Goal: Task Accomplishment & Management: Use online tool/utility

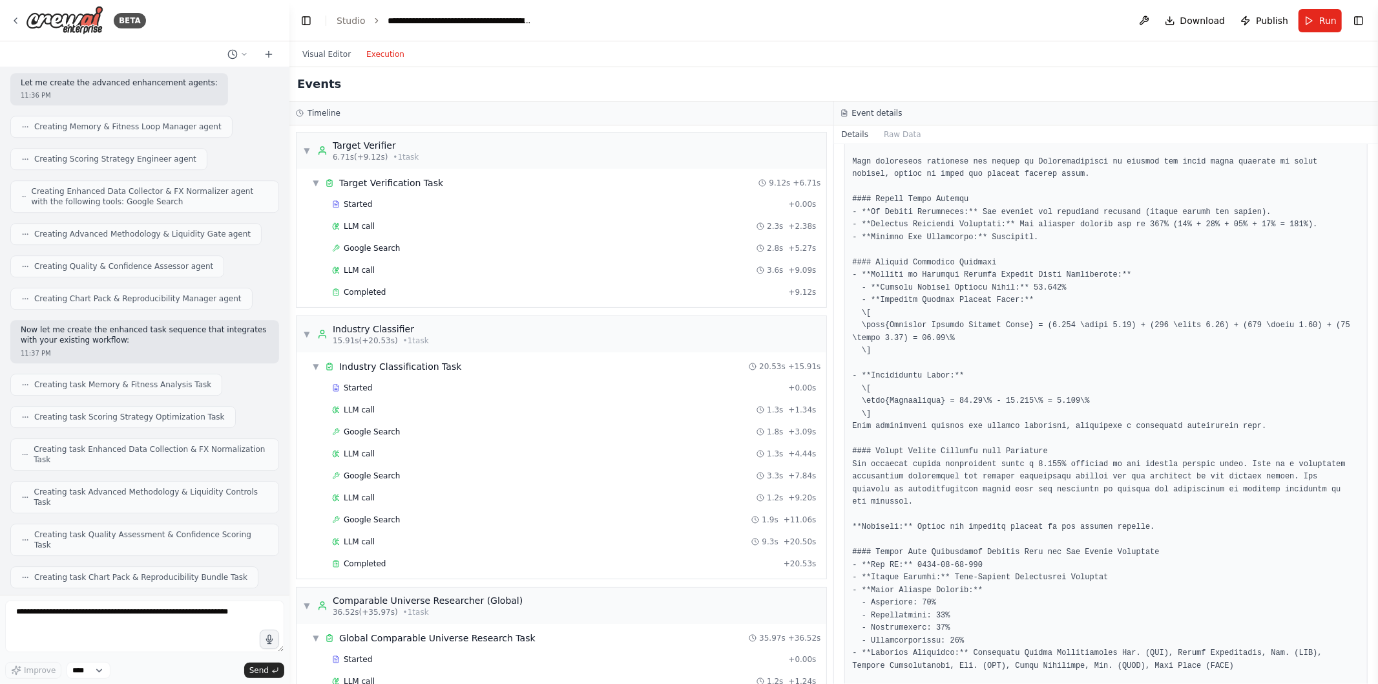
scroll to position [504, 0]
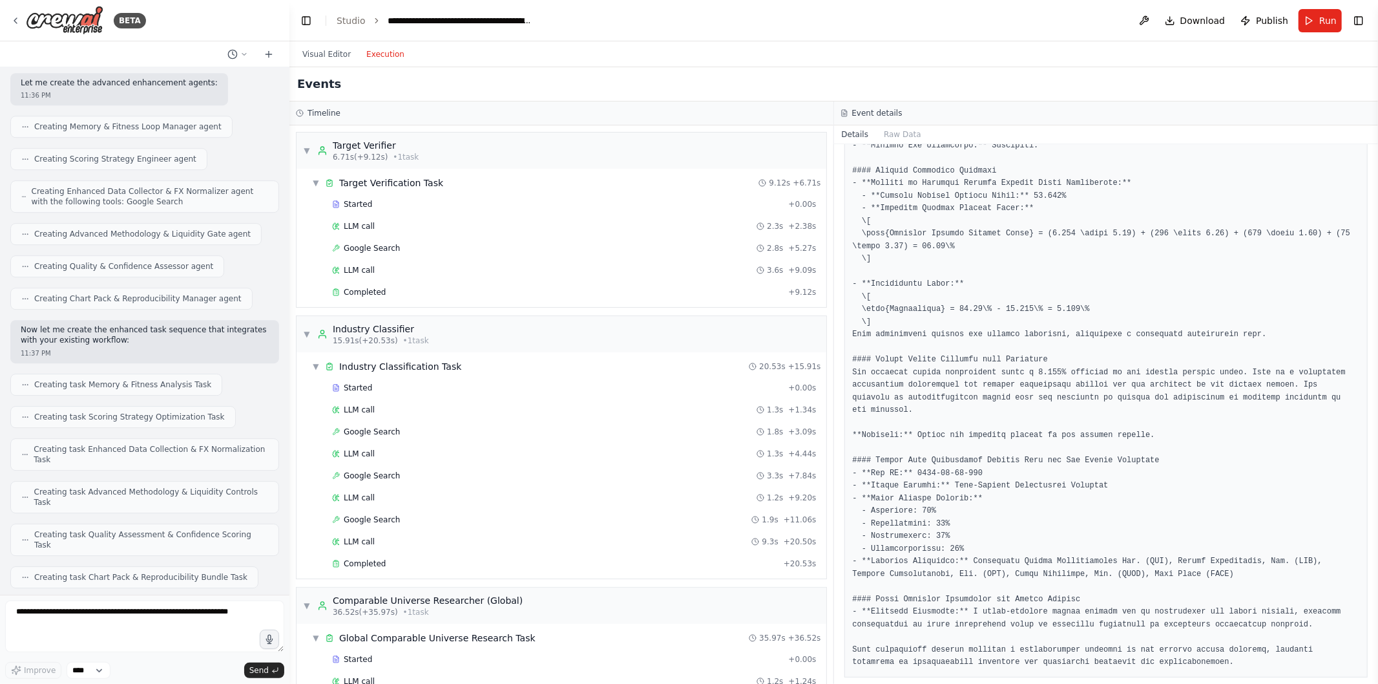
click at [912, 256] on pre at bounding box center [1106, 195] width 507 height 945
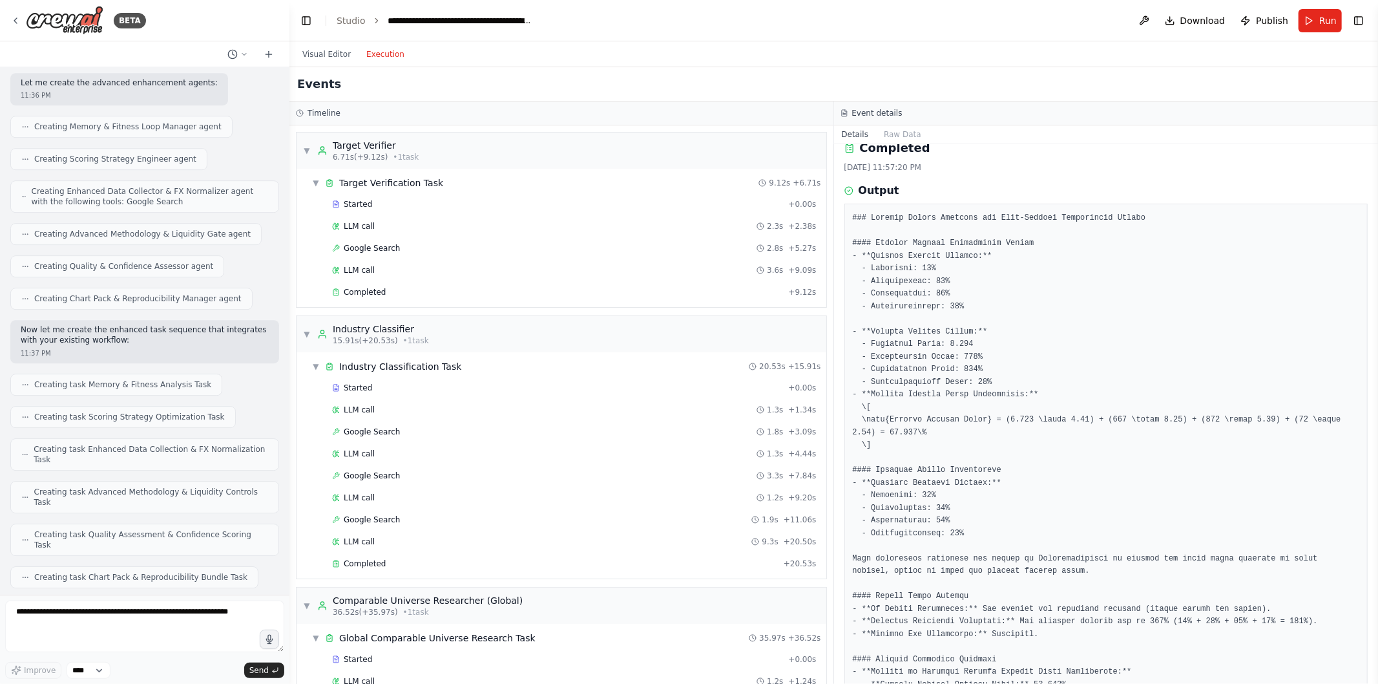
scroll to position [0, 0]
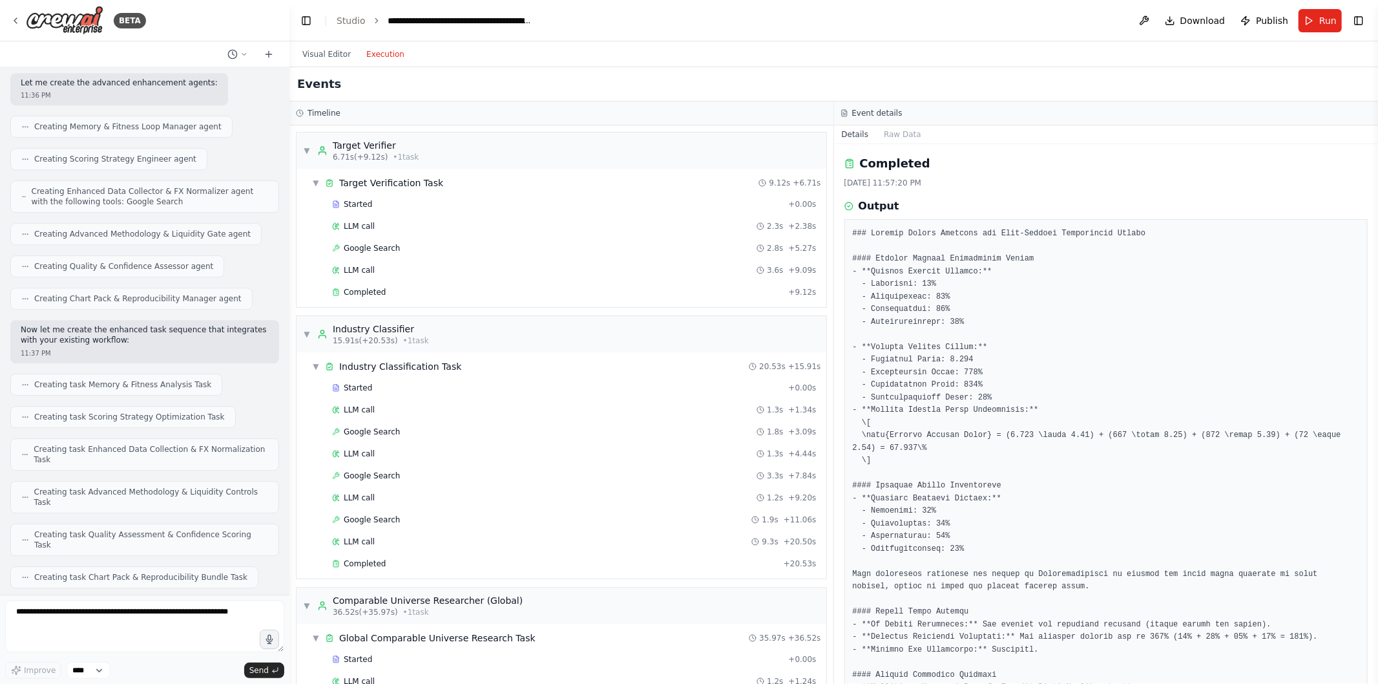
click at [16, 19] on icon at bounding box center [15, 21] width 10 height 10
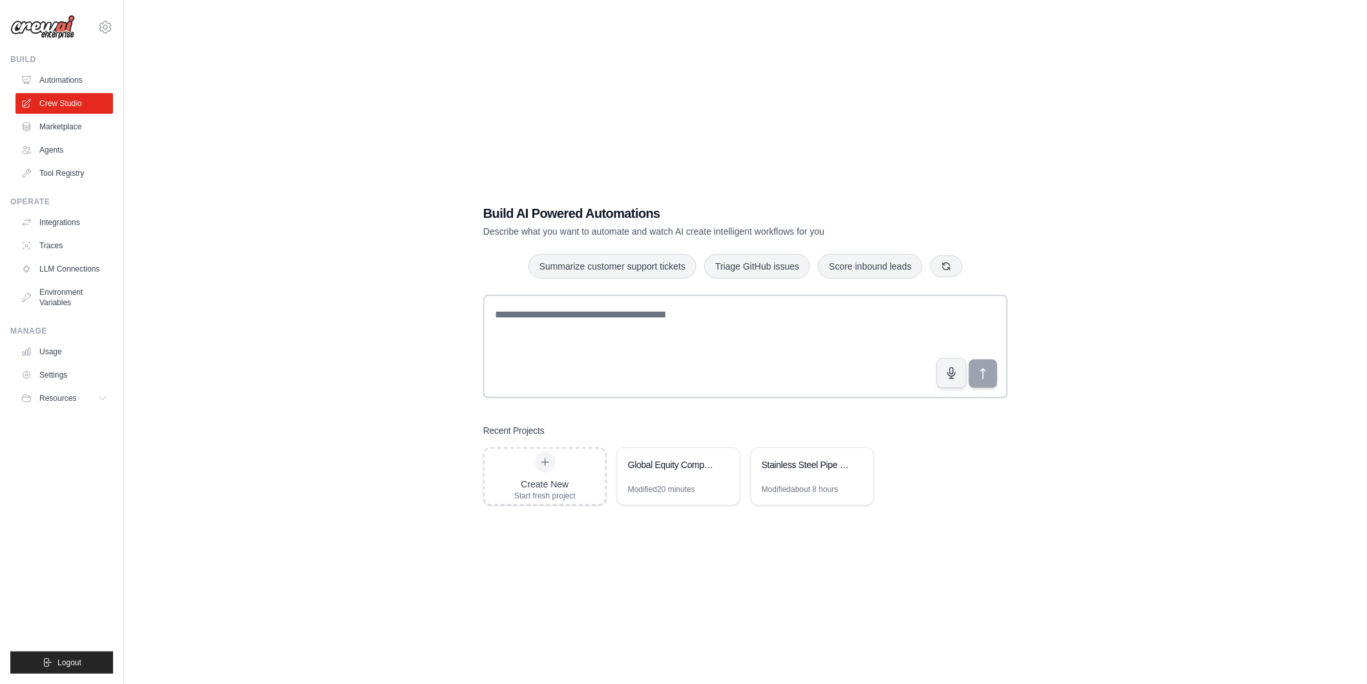
click at [78, 87] on link "Automations" at bounding box center [65, 80] width 98 height 21
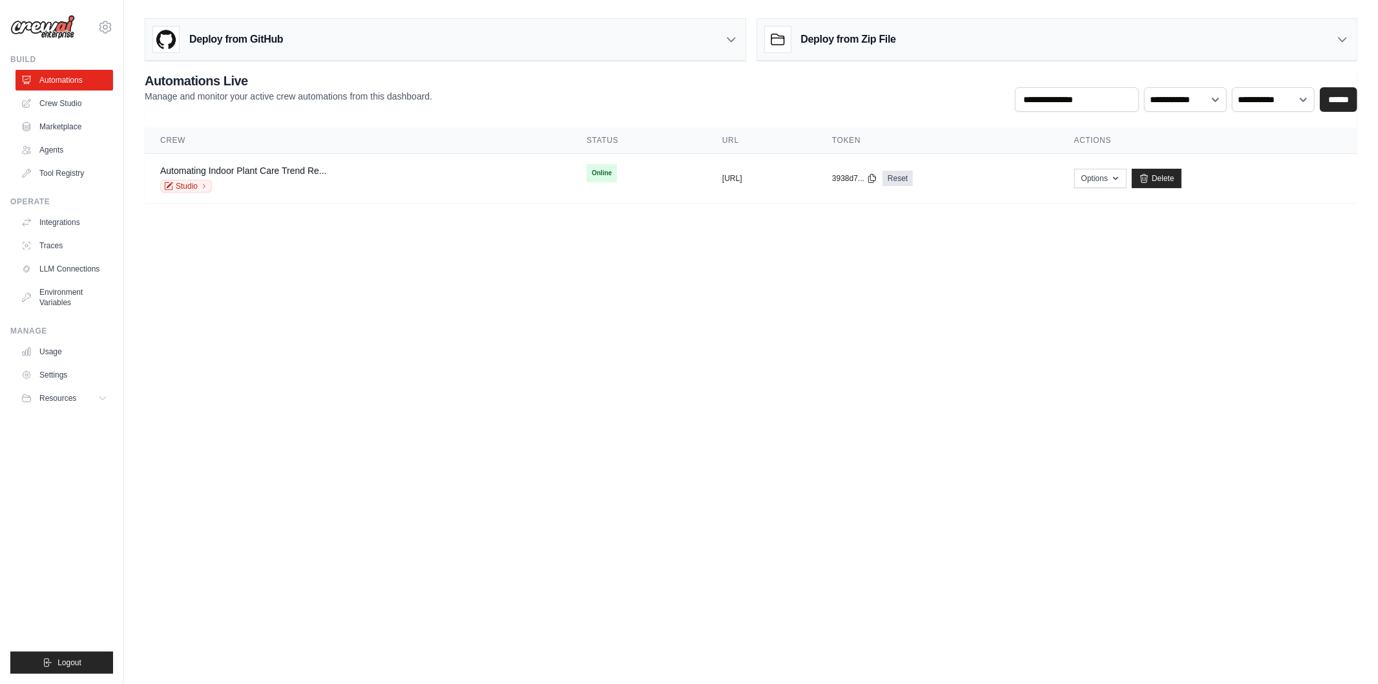
click at [195, 189] on link "Studio" at bounding box center [186, 186] width 52 height 13
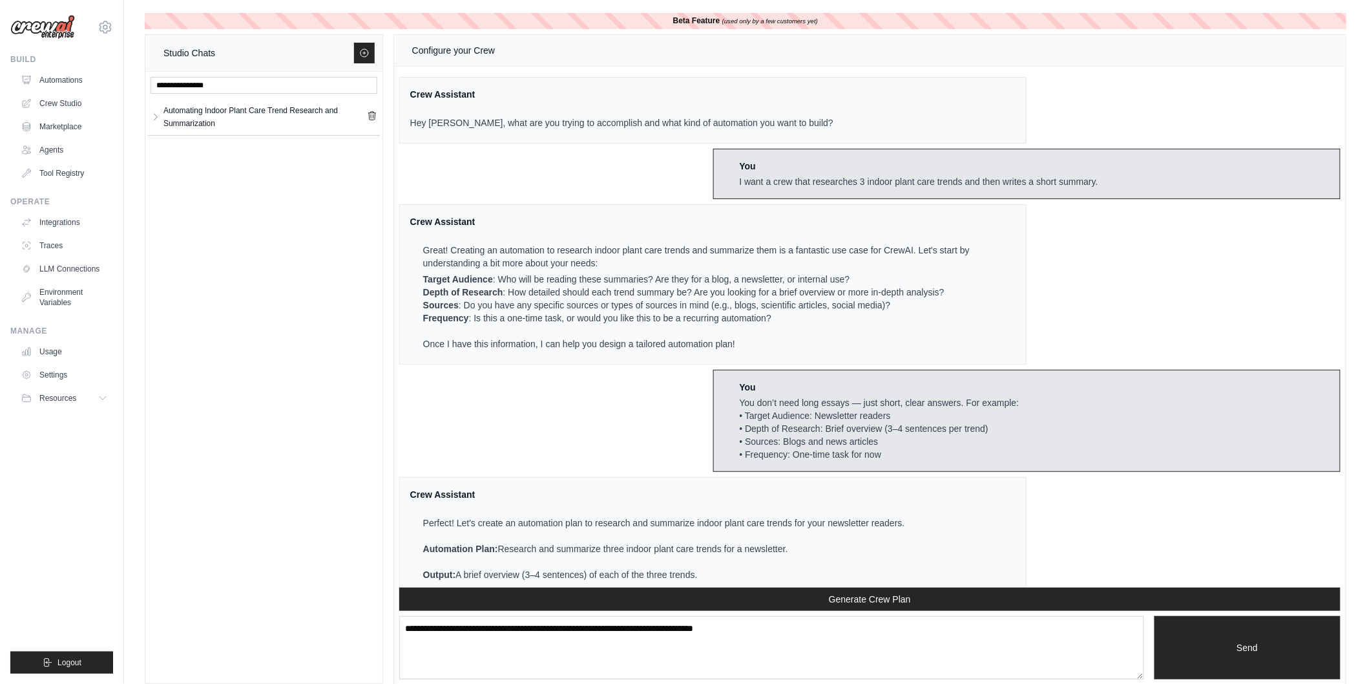
scroll to position [729, 0]
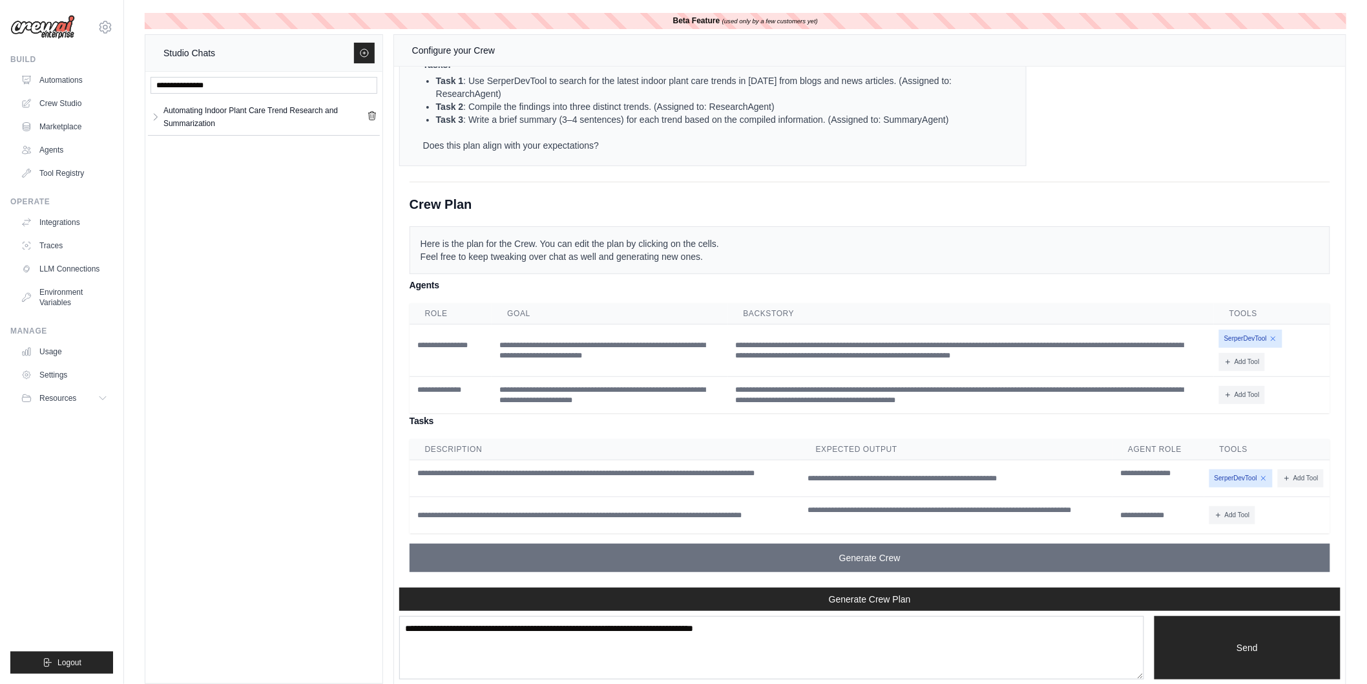
click at [61, 97] on link "Crew Studio" at bounding box center [65, 103] width 98 height 21
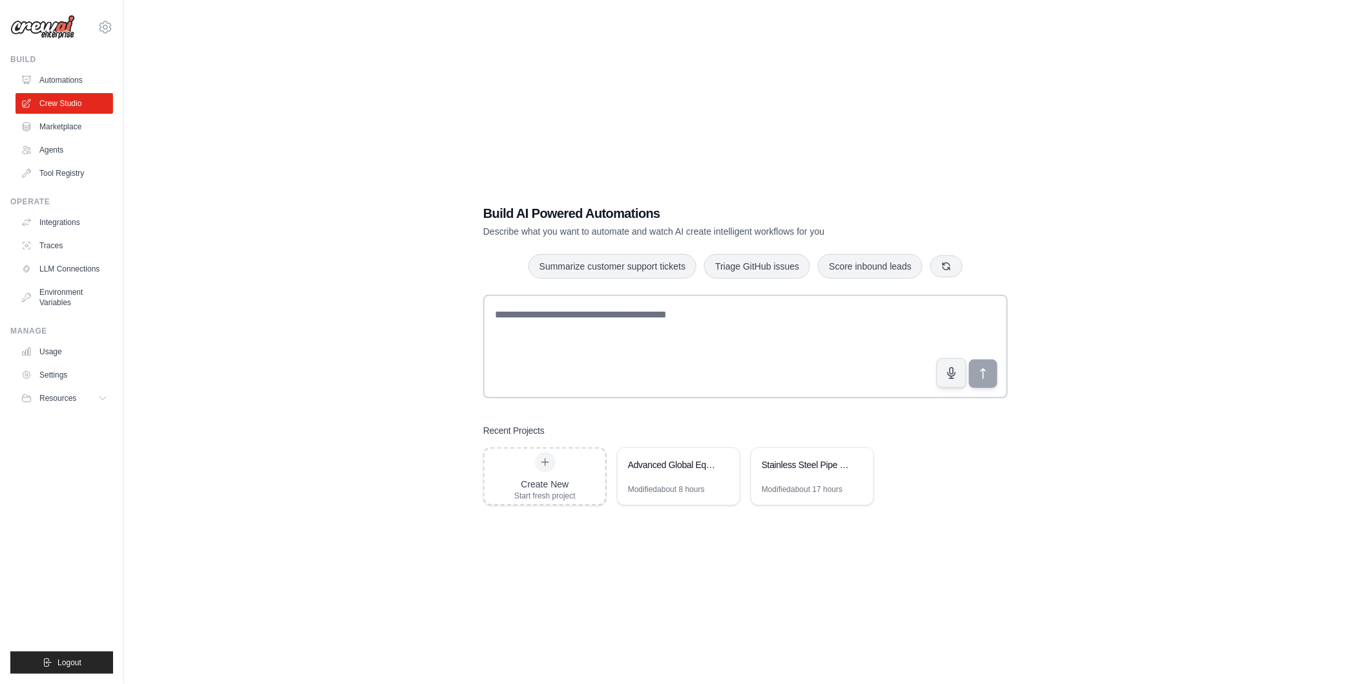
click at [682, 463] on div "Advanced Global Equity Comps System with Fitness Loop" at bounding box center [672, 464] width 89 height 13
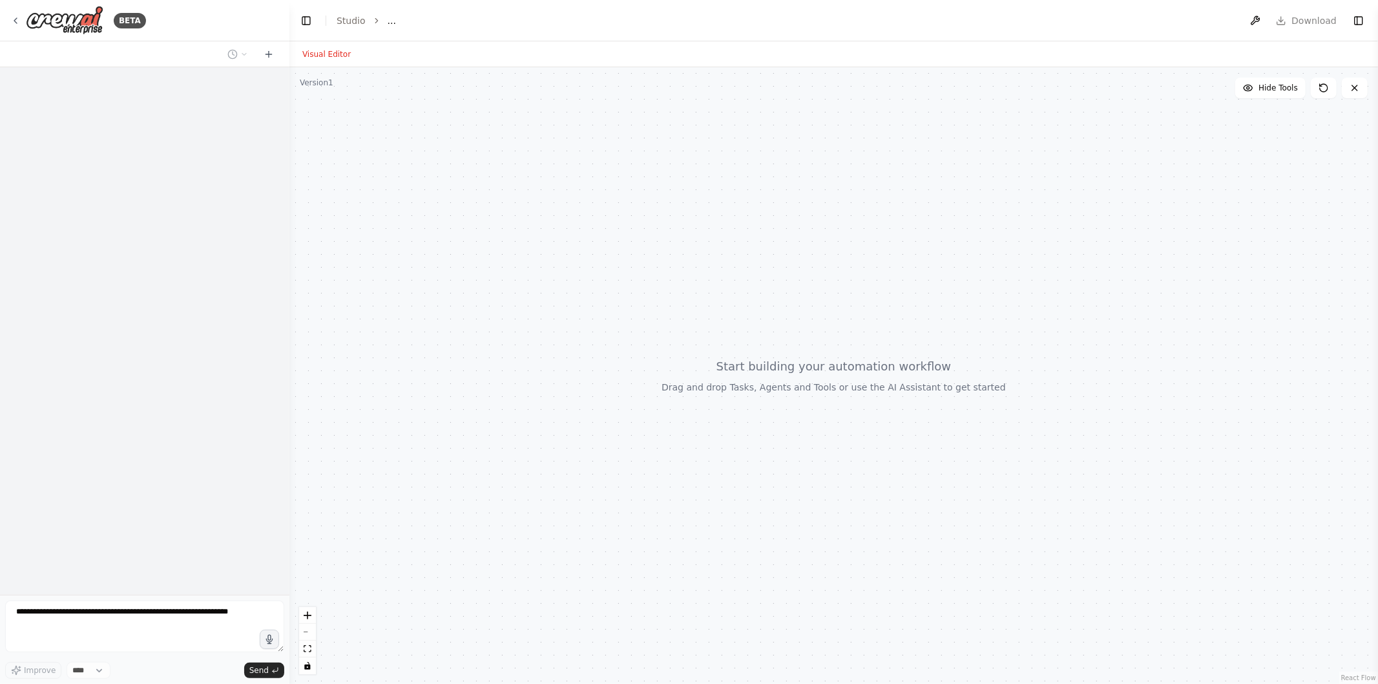
select select "****"
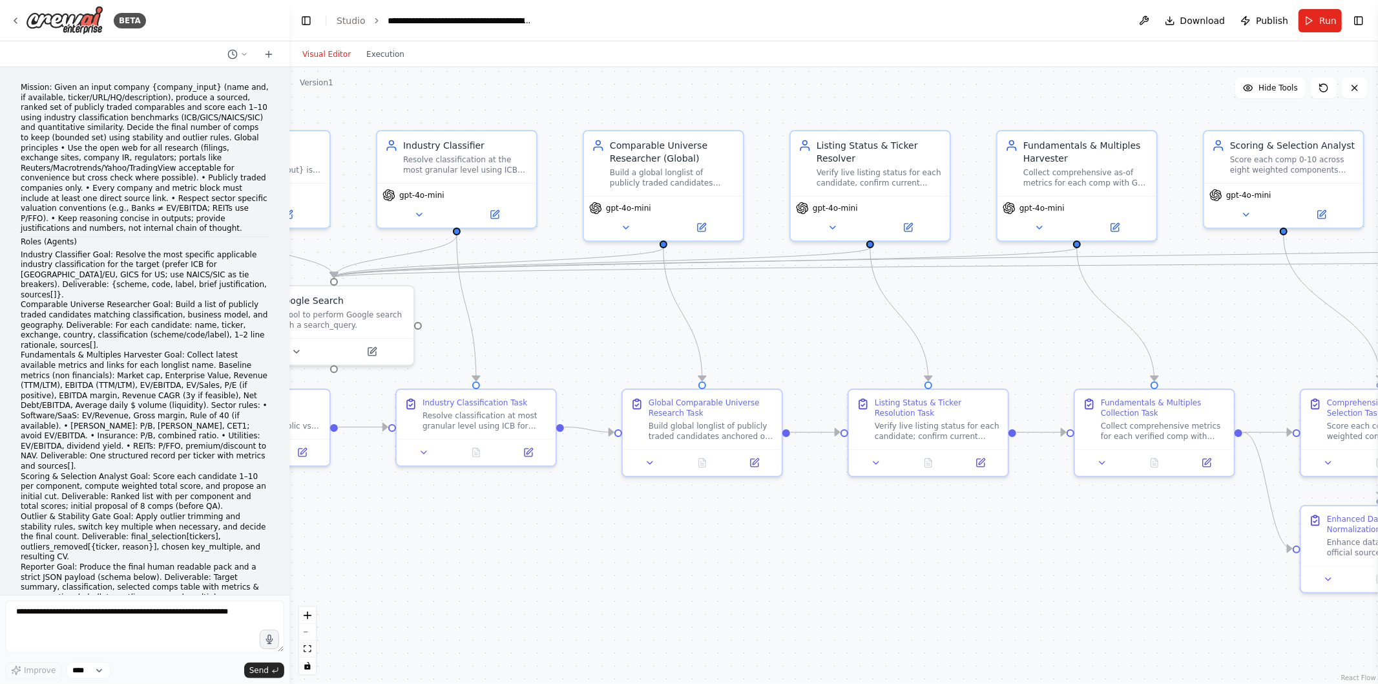
drag, startPoint x: 889, startPoint y: 112, endPoint x: 861, endPoint y: 114, distance: 27.9
click at [861, 114] on div ".deletable-edge-delete-btn { width: 20px; height: 20px; border: 0px solid #ffff…" at bounding box center [834, 375] width 1089 height 616
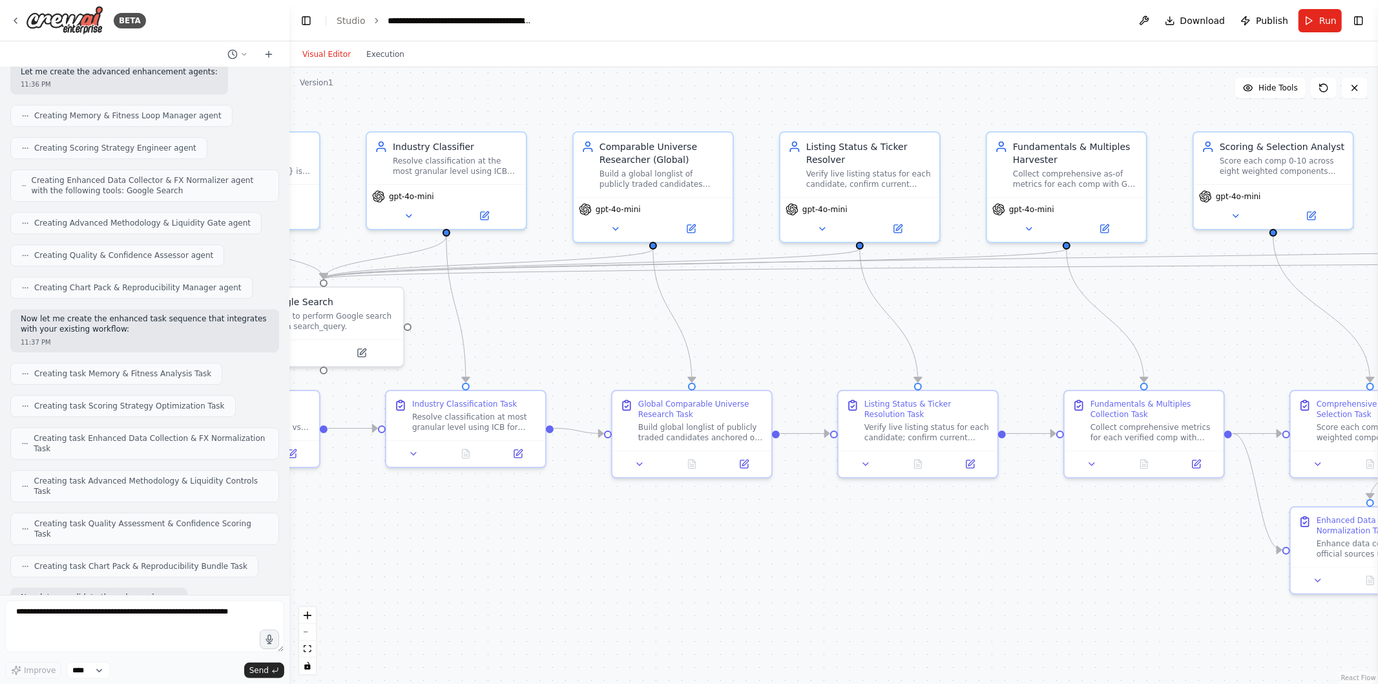
scroll to position [19738, 0]
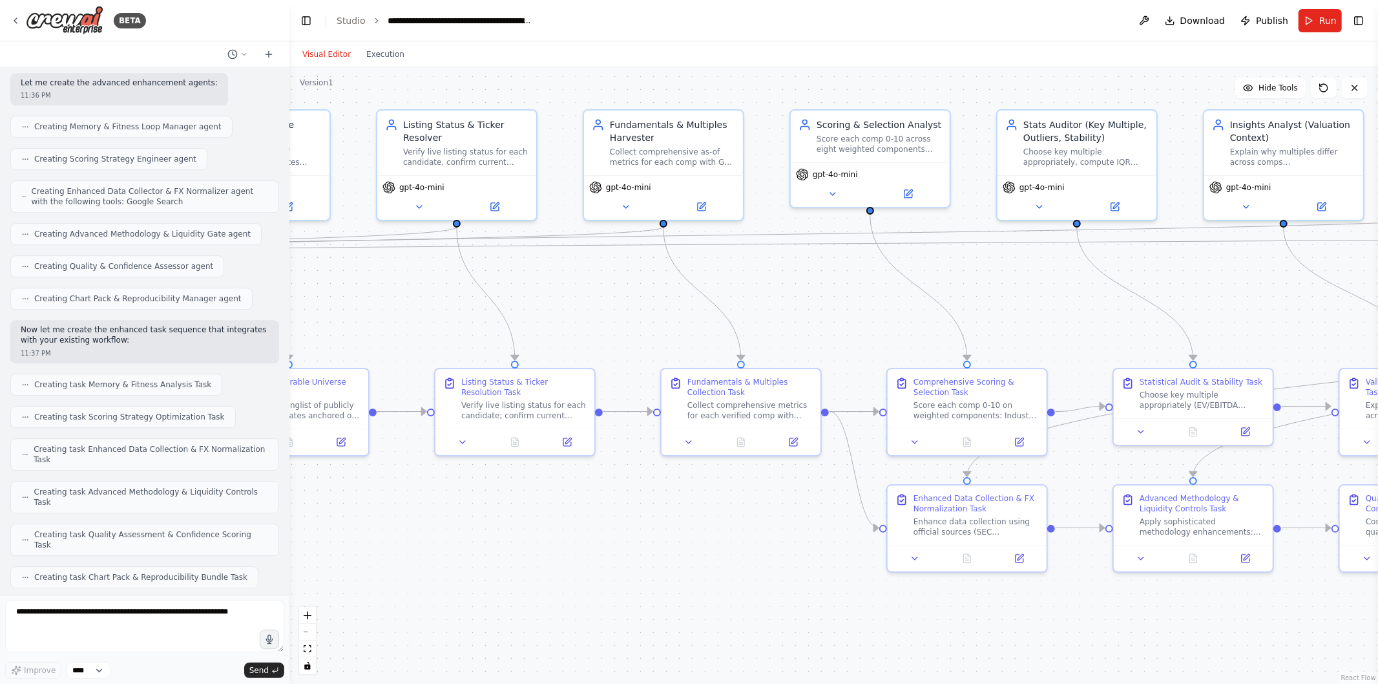
drag, startPoint x: 1119, startPoint y: 570, endPoint x: 711, endPoint y: 551, distance: 408.9
click at [711, 551] on div ".deletable-edge-delete-btn { width: 20px; height: 20px; border: 0px solid #ffff…" at bounding box center [834, 375] width 1089 height 616
drag, startPoint x: 1265, startPoint y: 317, endPoint x: 708, endPoint y: 306, distance: 556.5
click at [708, 306] on div ".deletable-edge-delete-btn { width: 20px; height: 20px; border: 0px solid #ffff…" at bounding box center [834, 375] width 1089 height 616
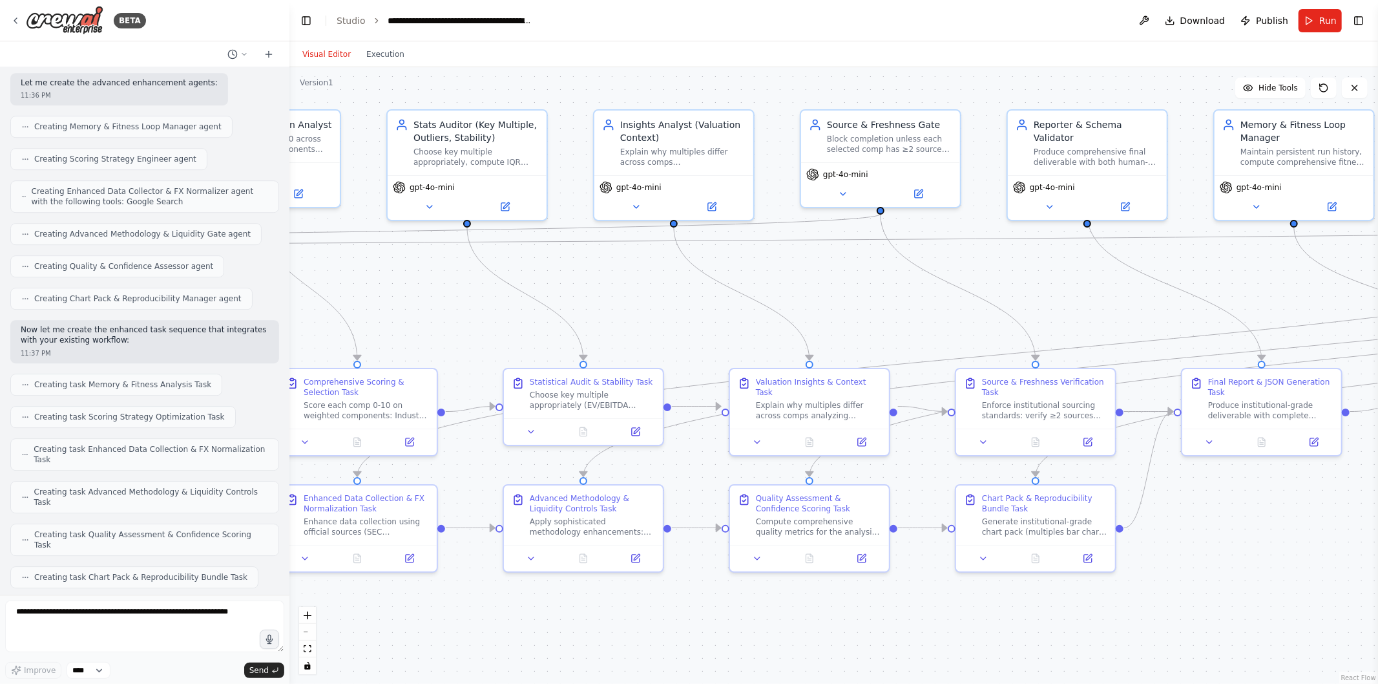
drag, startPoint x: 1280, startPoint y: 285, endPoint x: 692, endPoint y: 293, distance: 588.1
click at [692, 293] on div ".deletable-edge-delete-btn { width: 20px; height: 20px; border: 0px solid #ffff…" at bounding box center [834, 375] width 1089 height 616
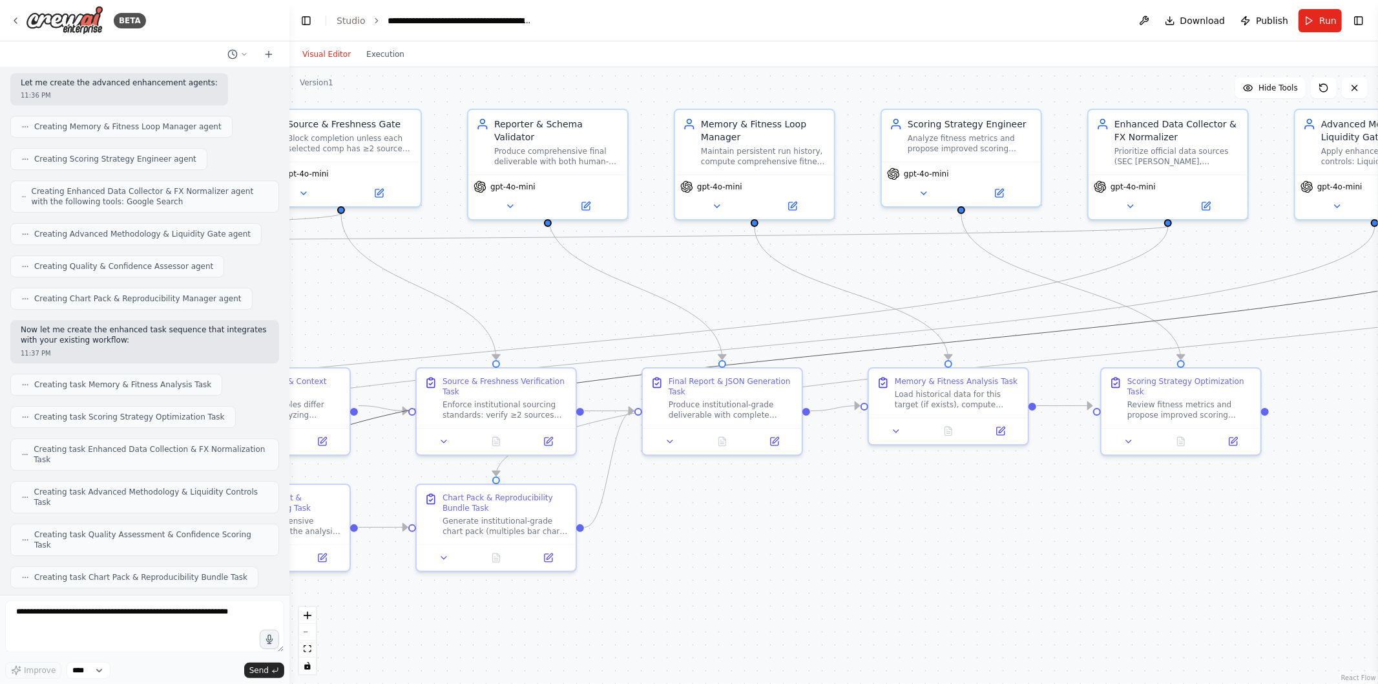
drag, startPoint x: 1299, startPoint y: 305, endPoint x: 914, endPoint y: 299, distance: 385.2
click at [914, 299] on div ".deletable-edge-delete-btn { width: 20px; height: 20px; border: 0px solid #ffff…" at bounding box center [834, 375] width 1089 height 616
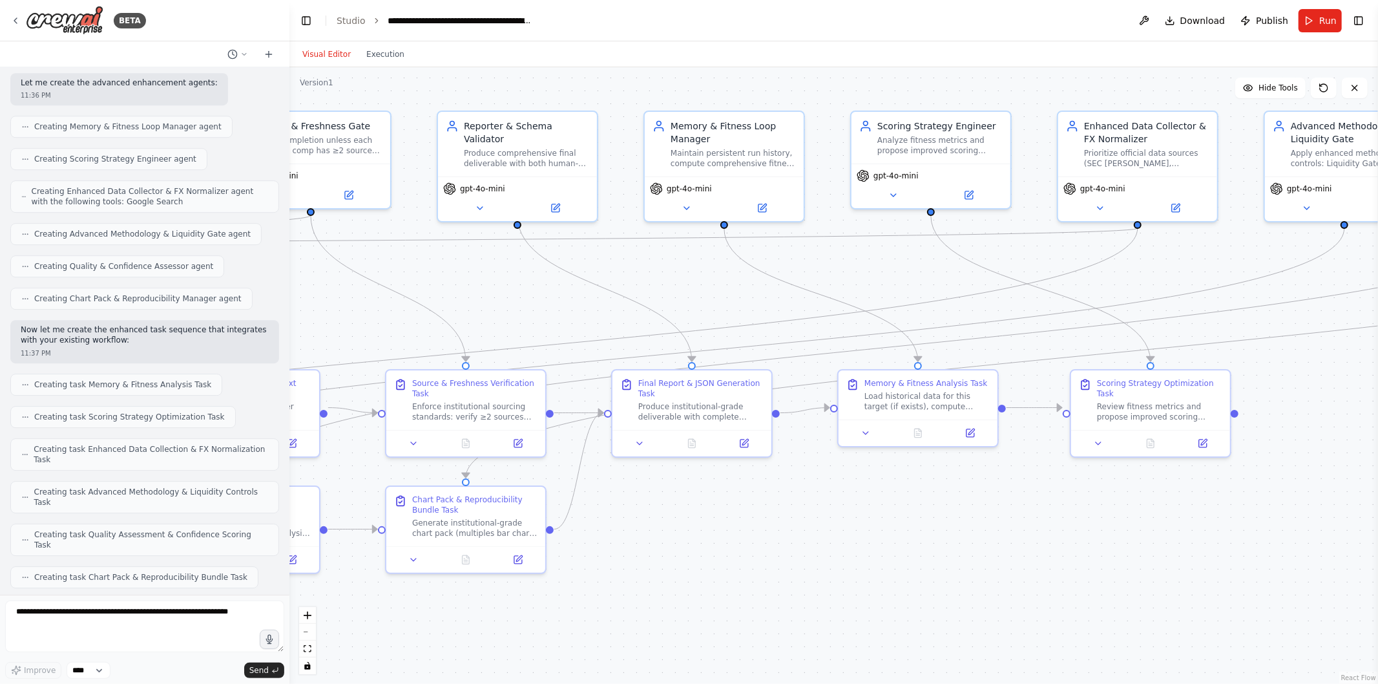
drag, startPoint x: 1345, startPoint y: 386, endPoint x: 938, endPoint y: 408, distance: 407.7
click at [938, 408] on div ".deletable-edge-delete-btn { width: 20px; height: 20px; border: 0px solid #ffff…" at bounding box center [834, 375] width 1089 height 616
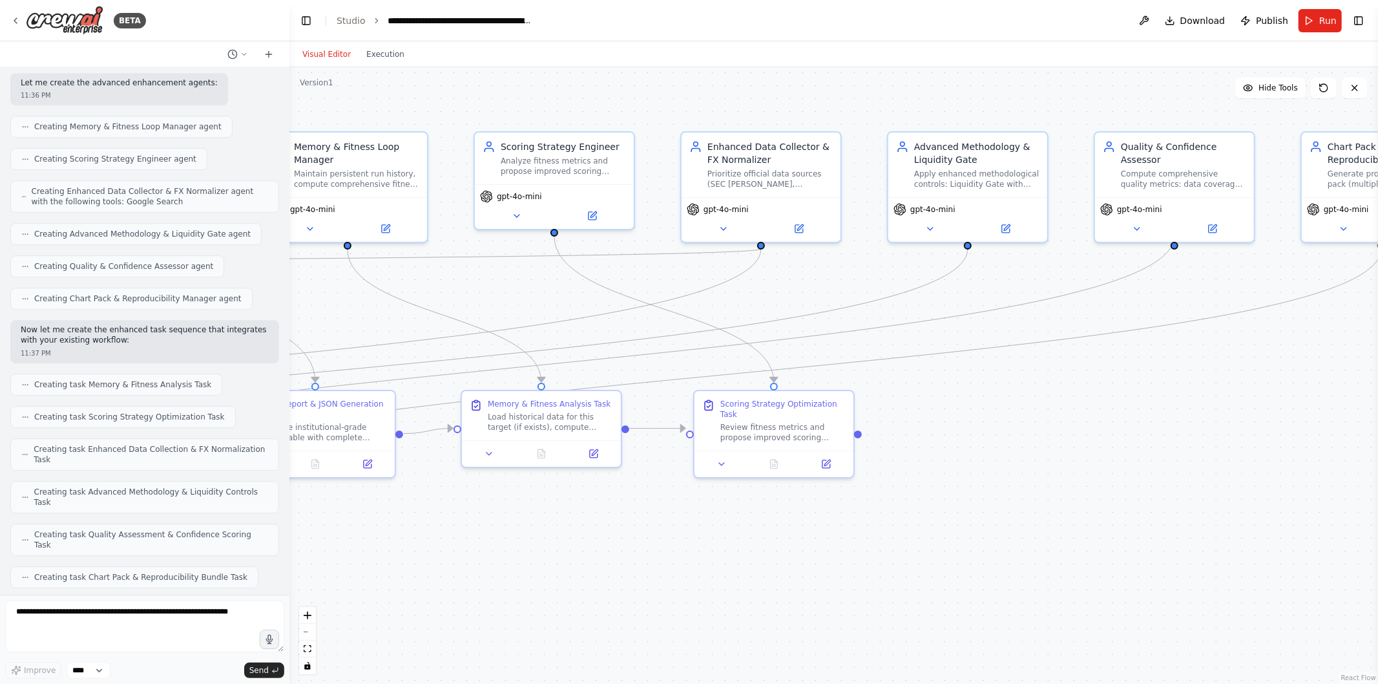
click at [808, 235] on div "gpt-4o-mini" at bounding box center [761, 219] width 159 height 45
click at [805, 230] on button at bounding box center [799, 229] width 73 height 16
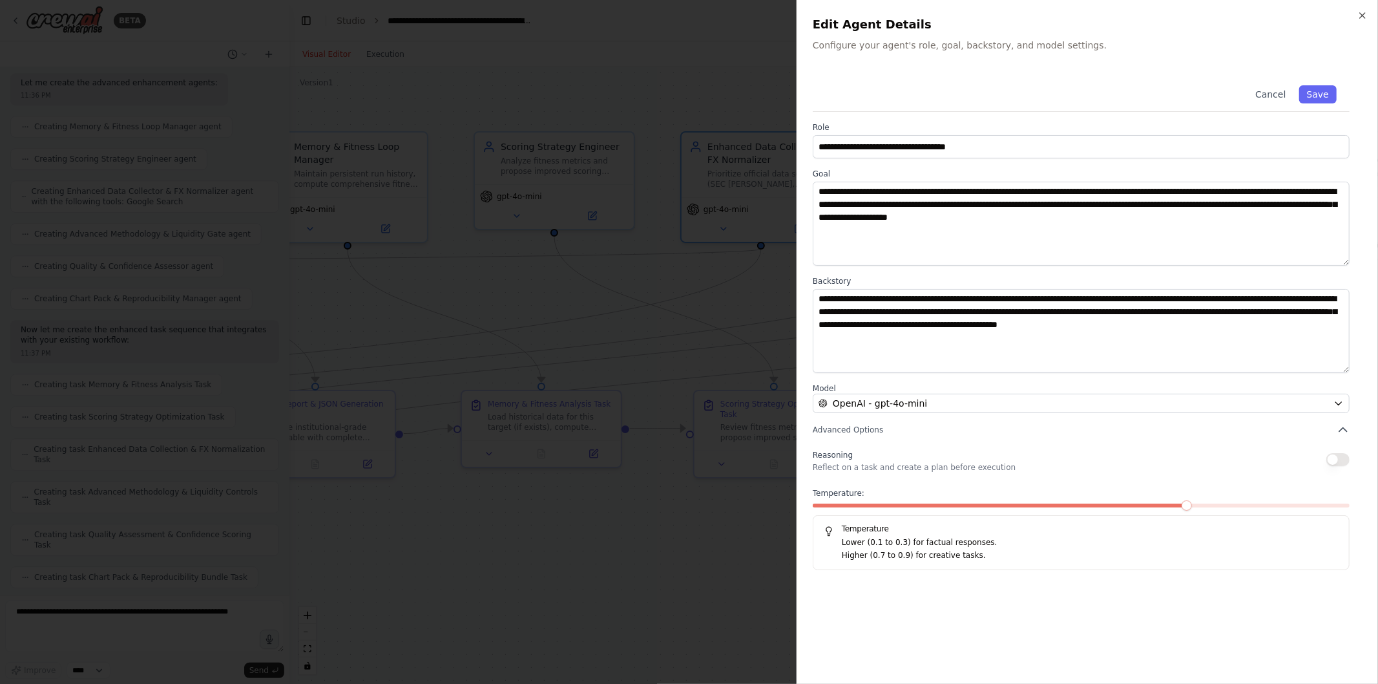
click at [912, 543] on p "Lower (0.1 to 0.3) for factual responses." at bounding box center [1090, 542] width 497 height 13
click at [915, 553] on p "Higher (0.7 to 0.9) for creative tasks." at bounding box center [1090, 555] width 497 height 13
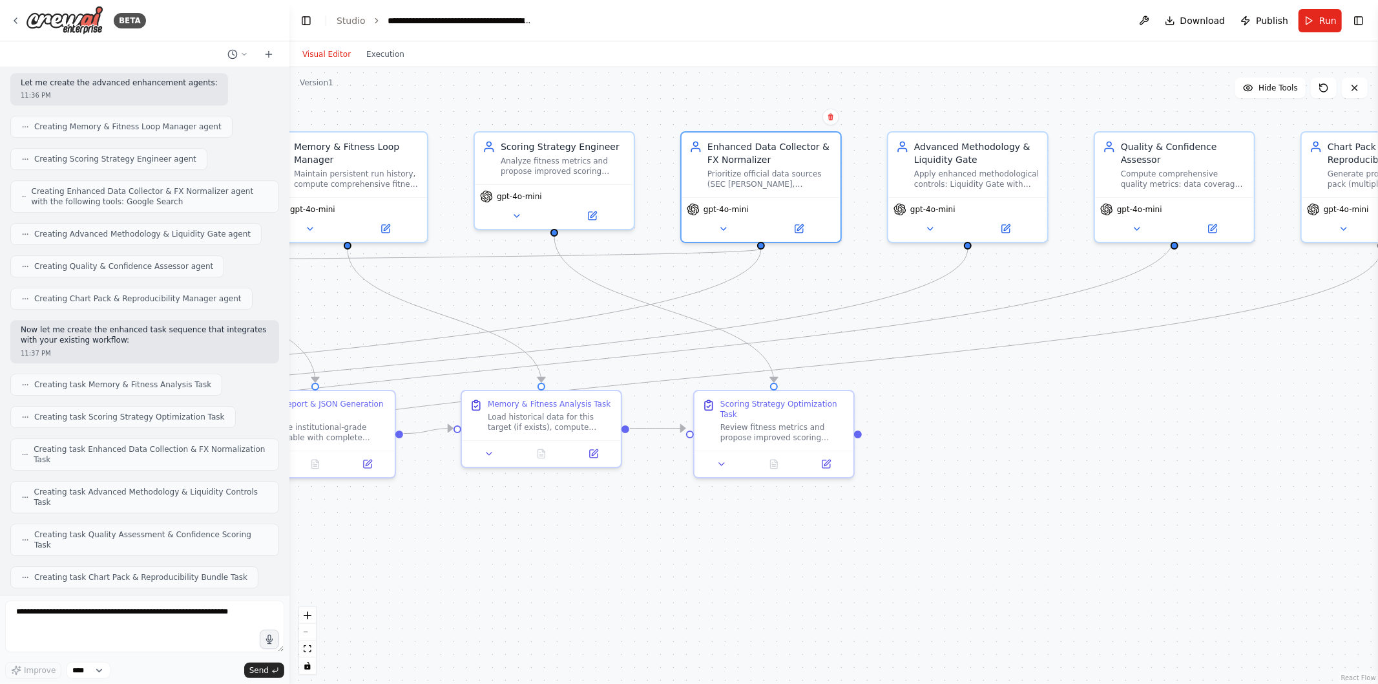
click at [553, 165] on div "Analyze fitness metrics and propose improved scoring weight allocations when pe…" at bounding box center [563, 166] width 125 height 21
click at [585, 220] on button at bounding box center [592, 216] width 73 height 16
click at [825, 460] on icon at bounding box center [827, 464] width 8 height 8
click at [1257, 363] on div ".deletable-edge-delete-btn { width: 20px; height: 20px; border: 0px solid #ffff…" at bounding box center [834, 375] width 1089 height 616
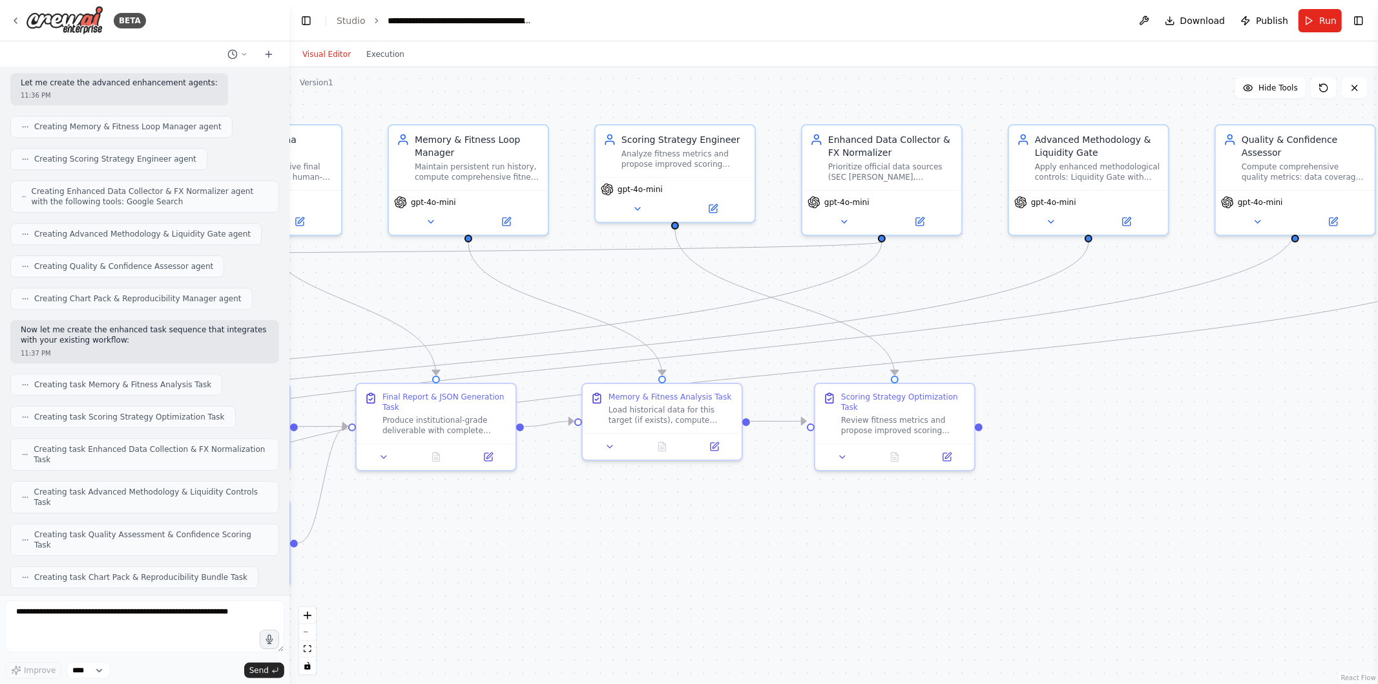
drag, startPoint x: 1257, startPoint y: 363, endPoint x: 1378, endPoint y: 358, distance: 120.9
click at [1378, 358] on div "BETA Mission: Given an input company {company_input} (name and, if available, t…" at bounding box center [689, 342] width 1378 height 684
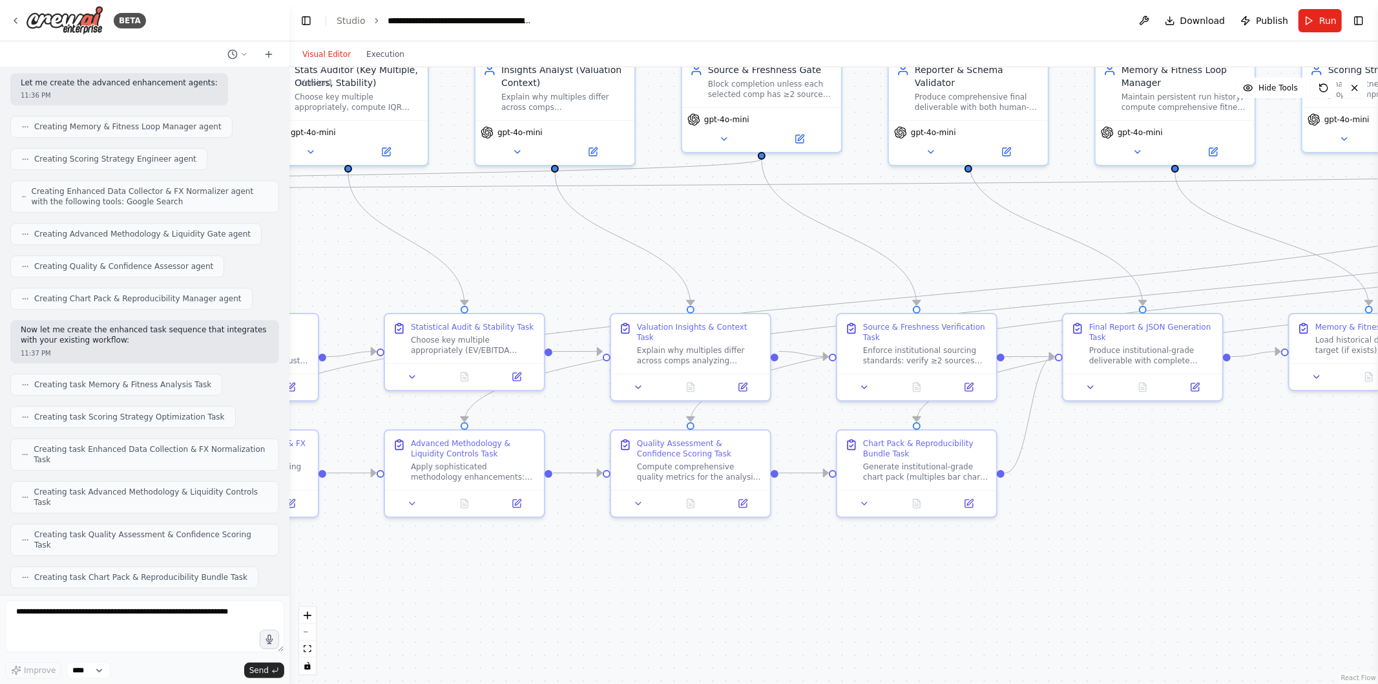
drag, startPoint x: 446, startPoint y: 313, endPoint x: 1160, endPoint y: 240, distance: 717.8
click at [1160, 240] on div ".deletable-edge-delete-btn { width: 20px; height: 20px; border: 0px solid #ffff…" at bounding box center [834, 375] width 1089 height 616
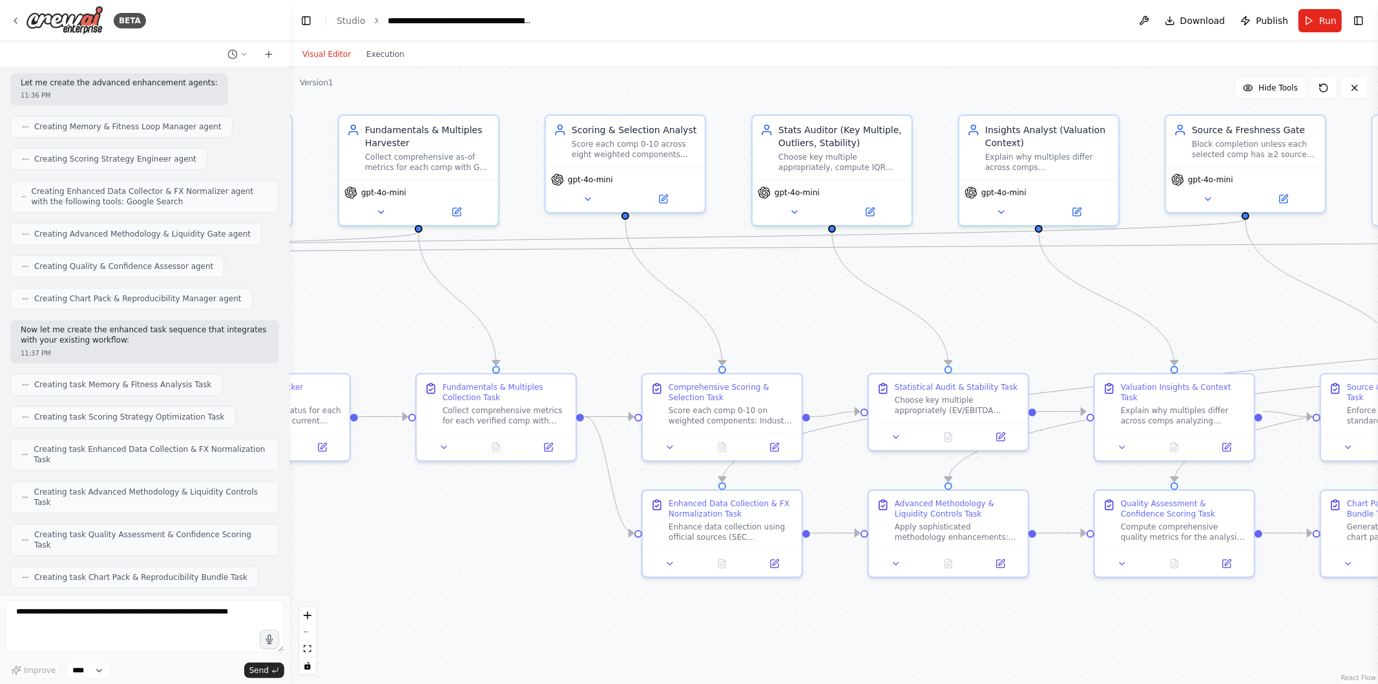
drag, startPoint x: 545, startPoint y: 248, endPoint x: 1025, endPoint y: 309, distance: 484.0
click at [1025, 309] on div ".deletable-edge-delete-btn { width: 20px; height: 20px; border: 0px solid #ffff…" at bounding box center [834, 375] width 1089 height 616
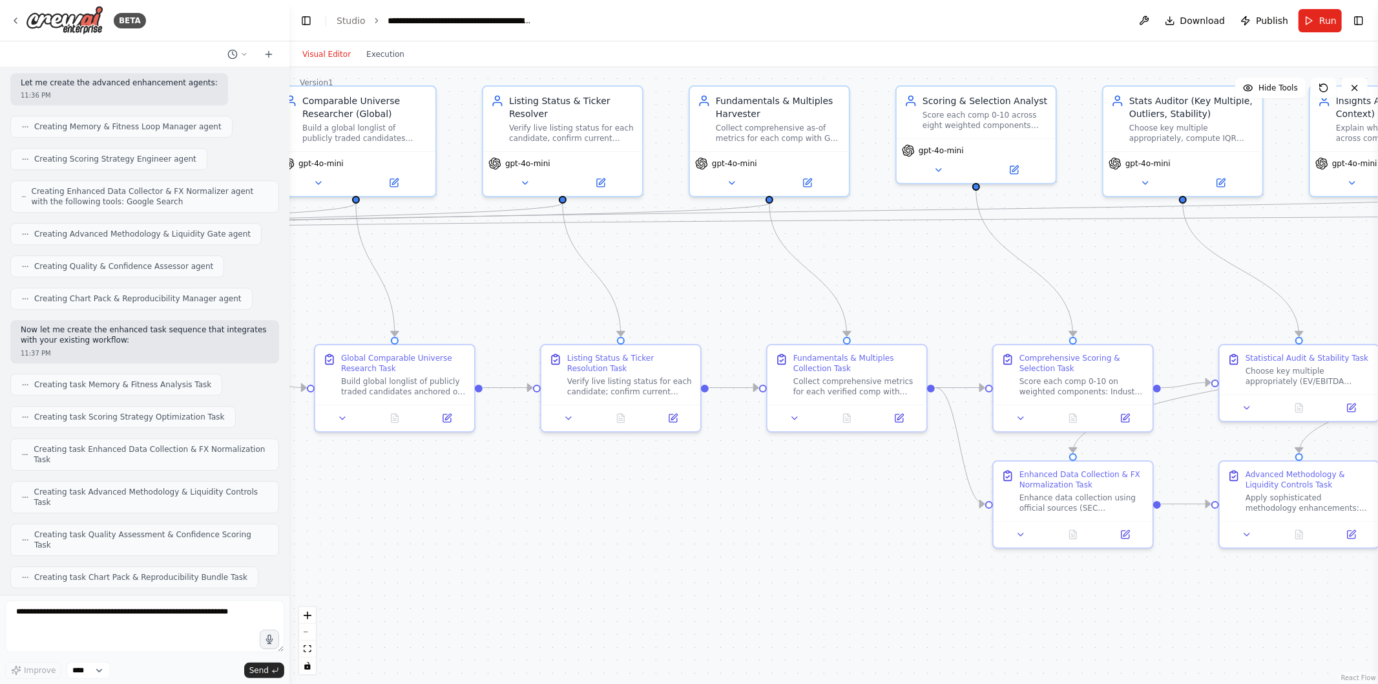
drag, startPoint x: 527, startPoint y: 295, endPoint x: 984, endPoint y: 268, distance: 457.0
click at [984, 268] on div ".deletable-edge-delete-btn { width: 20px; height: 20px; border: 0px solid #ffff…" at bounding box center [834, 375] width 1089 height 616
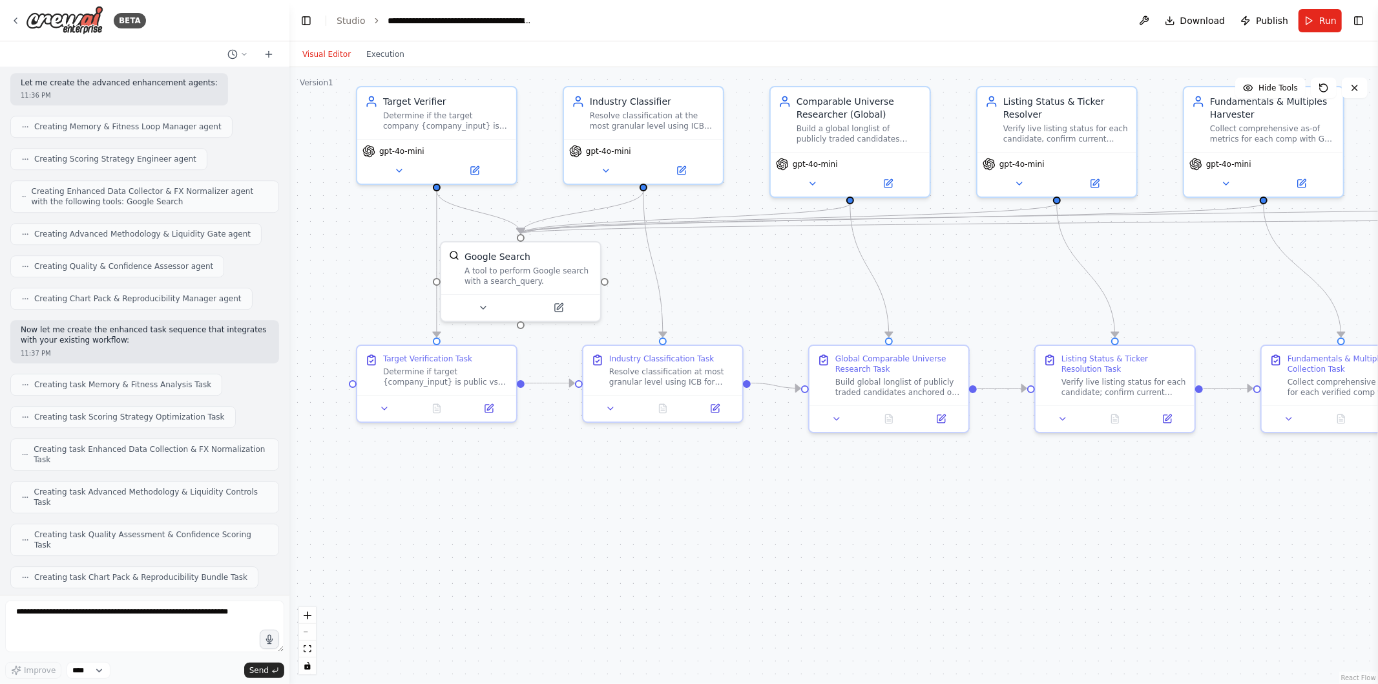
drag, startPoint x: 543, startPoint y: 268, endPoint x: 944, endPoint y: 270, distance: 401.3
click at [944, 270] on div ".deletable-edge-delete-btn { width: 20px; height: 20px; border: 0px solid #ffff…" at bounding box center [834, 375] width 1089 height 616
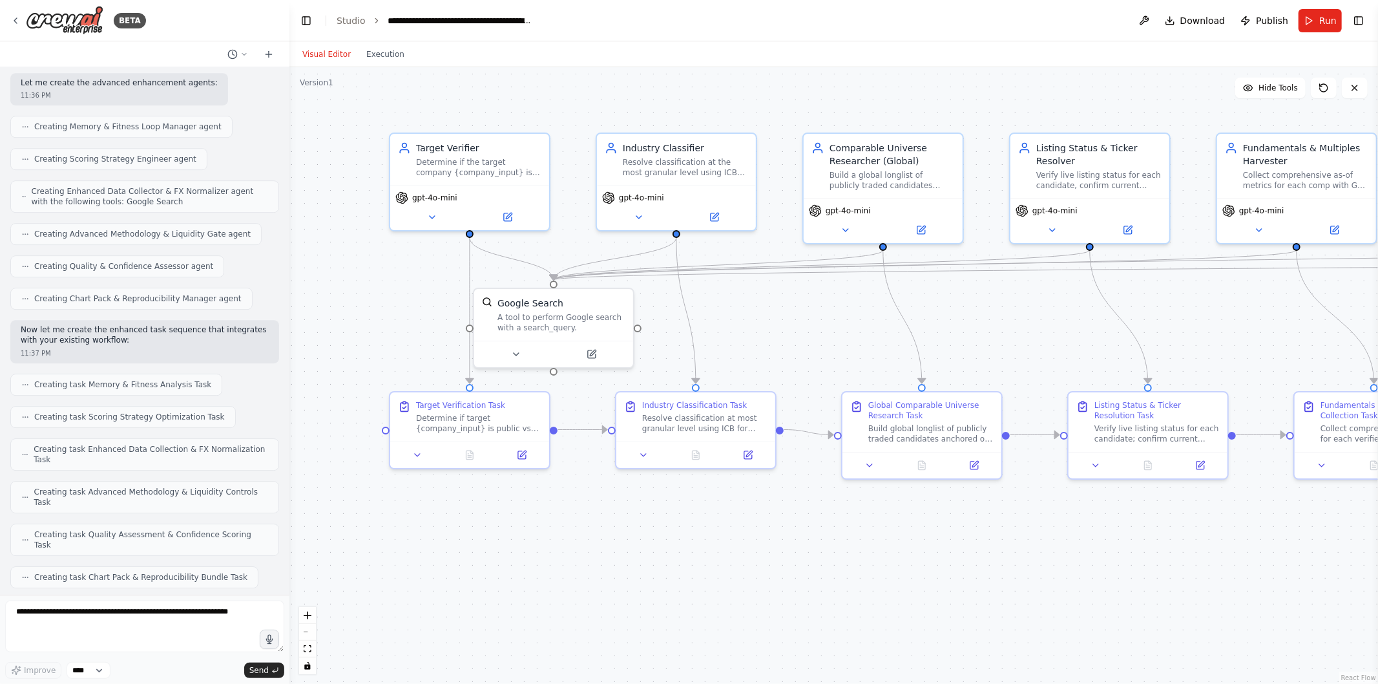
drag, startPoint x: 795, startPoint y: 279, endPoint x: 812, endPoint y: 324, distance: 48.5
click at [812, 324] on div ".deletable-edge-delete-btn { width: 20px; height: 20px; border: 0px solid #ffff…" at bounding box center [834, 375] width 1089 height 616
click at [1206, 22] on span "Download" at bounding box center [1203, 20] width 45 height 13
